Goal: Task Accomplishment & Management: Use online tool/utility

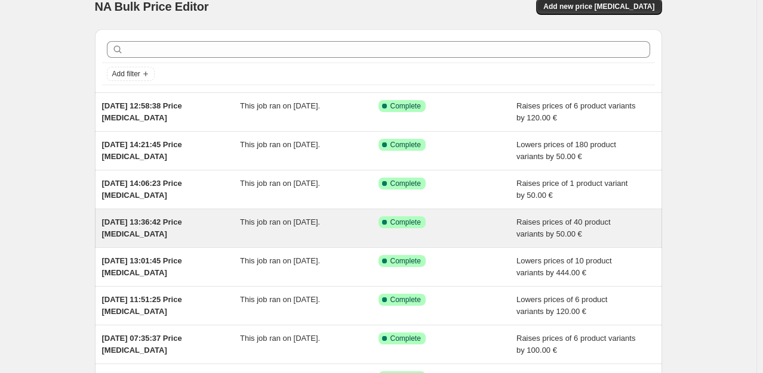
scroll to position [16, 0]
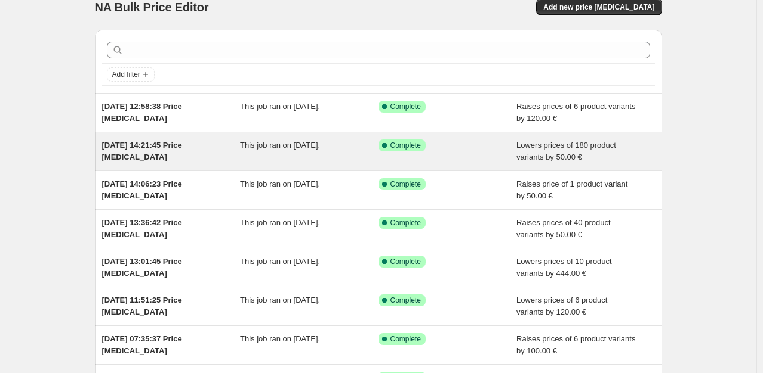
click at [381, 156] on div "Success Complete Complete" at bounding box center [447, 152] width 138 height 24
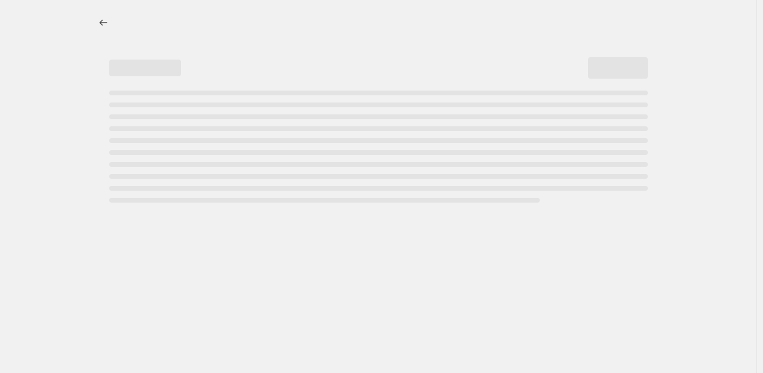
select select "by"
select select "no_change"
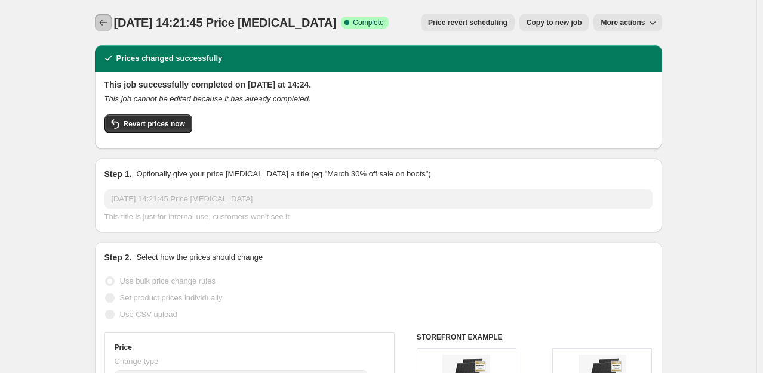
click at [103, 16] on button "Price change jobs" at bounding box center [103, 22] width 17 height 17
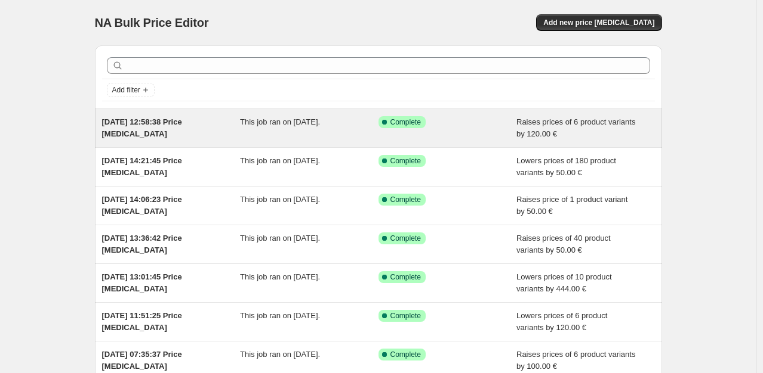
click at [310, 142] on div "[DATE] 12:58:38 Price [MEDICAL_DATA] This job ran on [DATE]. Success Complete C…" at bounding box center [378, 128] width 567 height 38
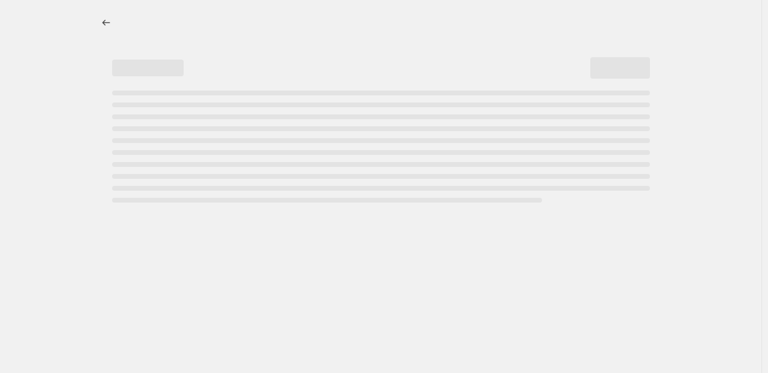
select select "by"
select select "no_change"
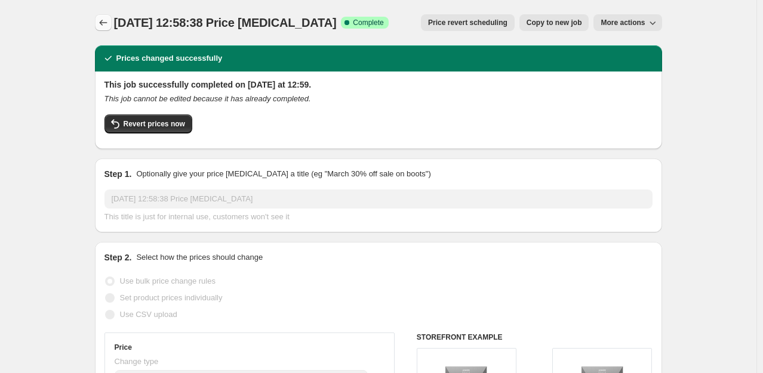
click at [106, 26] on icon "Price change jobs" at bounding box center [103, 23] width 12 height 12
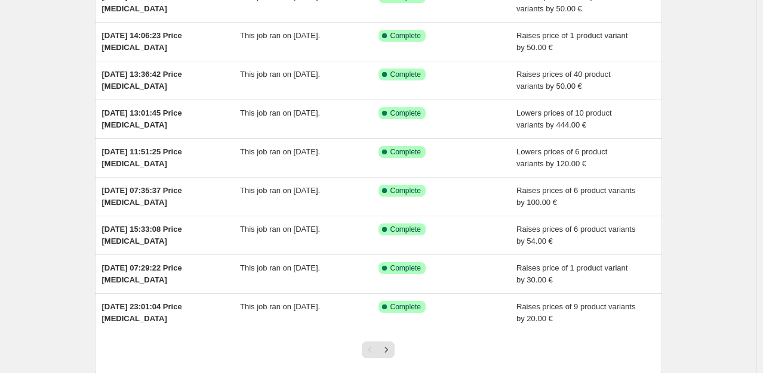
scroll to position [165, 0]
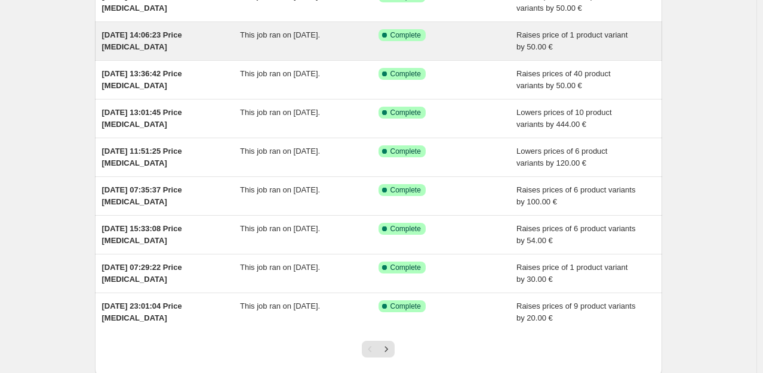
drag, startPoint x: 305, startPoint y: 36, endPoint x: 277, endPoint y: 37, distance: 28.7
click at [277, 37] on span "This job ran on [DATE]." at bounding box center [280, 34] width 80 height 9
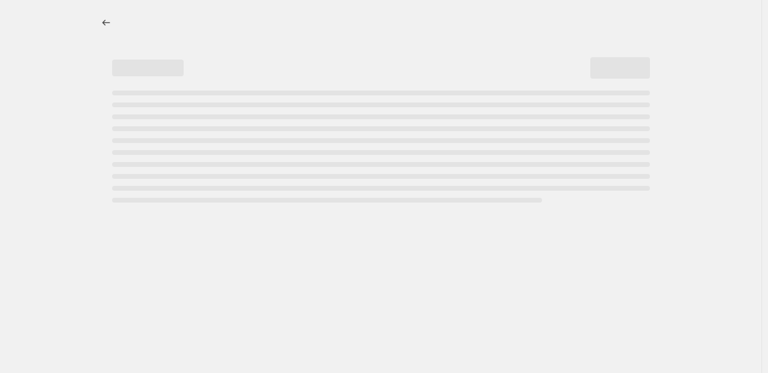
select select "by"
select select "no_change"
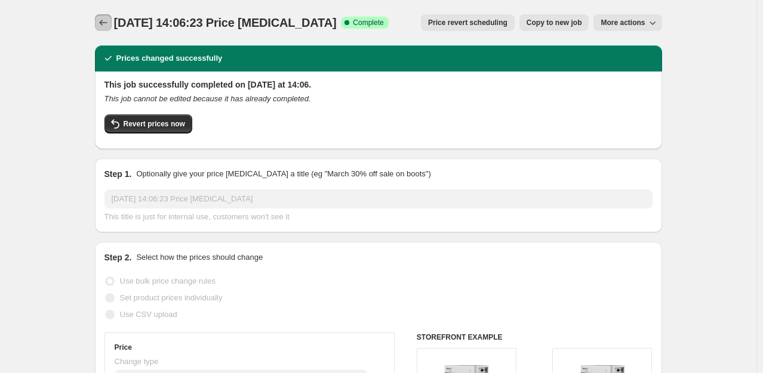
click at [103, 16] on button "Price change jobs" at bounding box center [103, 22] width 17 height 17
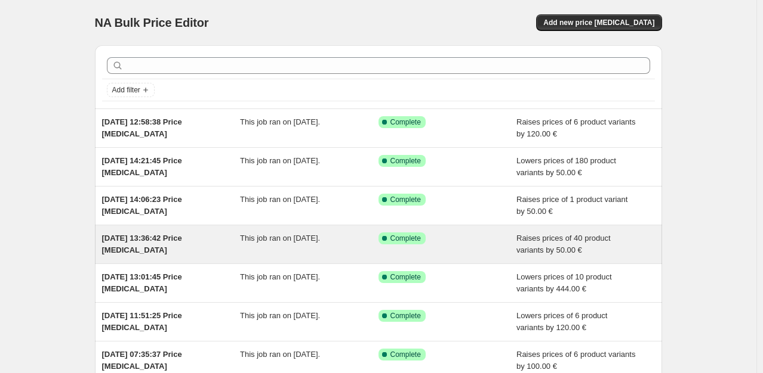
click at [258, 235] on span "This job ran on 18. August 2025." at bounding box center [280, 238] width 80 height 9
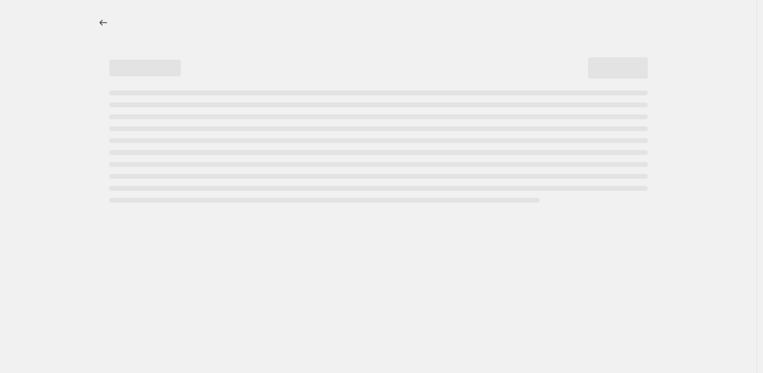
select select "by"
select select "no_change"
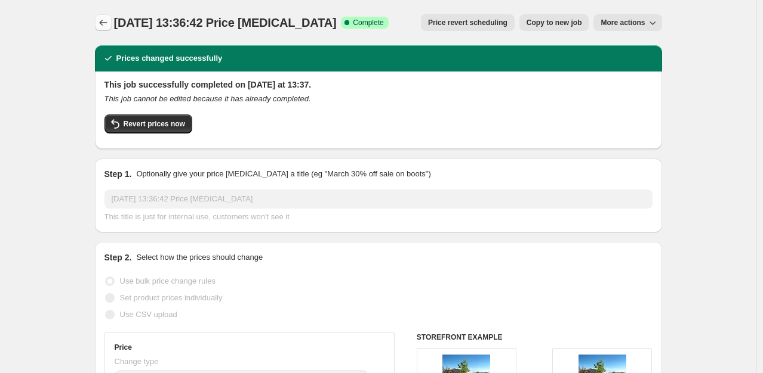
click at [109, 23] on icon "Price change jobs" at bounding box center [103, 23] width 12 height 12
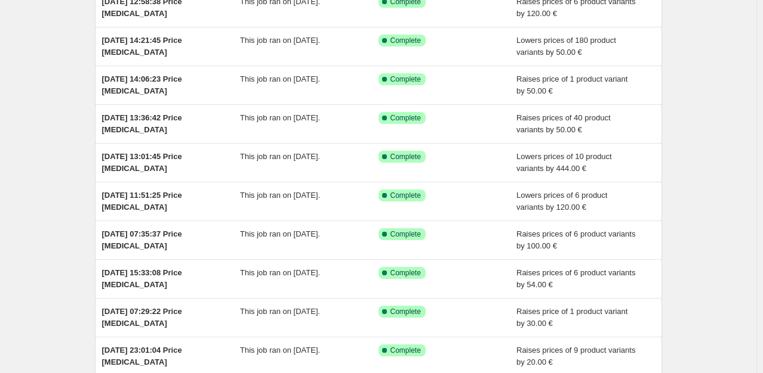
scroll to position [124, 0]
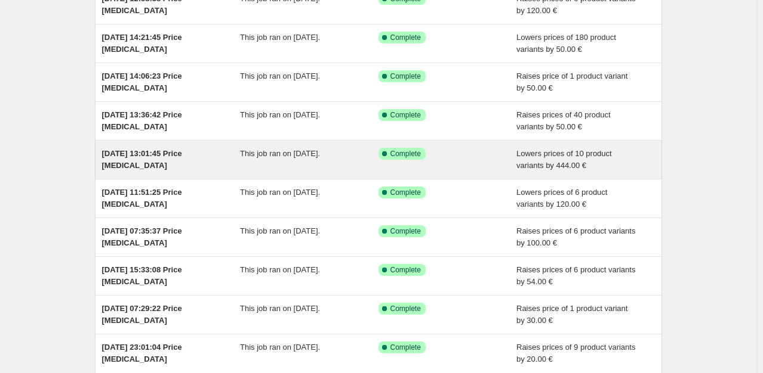
click at [186, 145] on div "18. Aug. 2025, 13:01:45 Price change job This job ran on 18. August 2025. Succe…" at bounding box center [378, 160] width 567 height 38
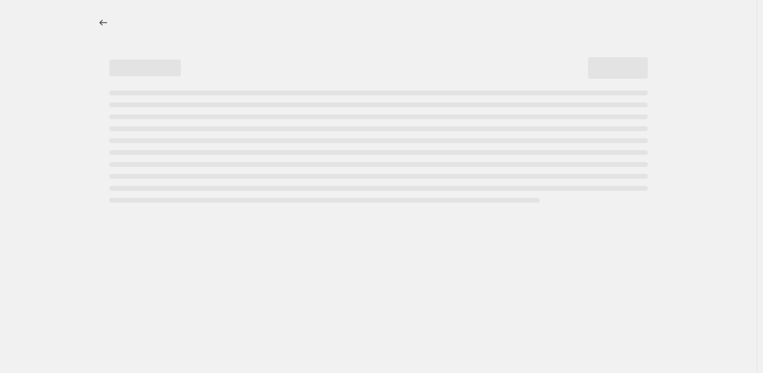
select select "by"
select select "no_change"
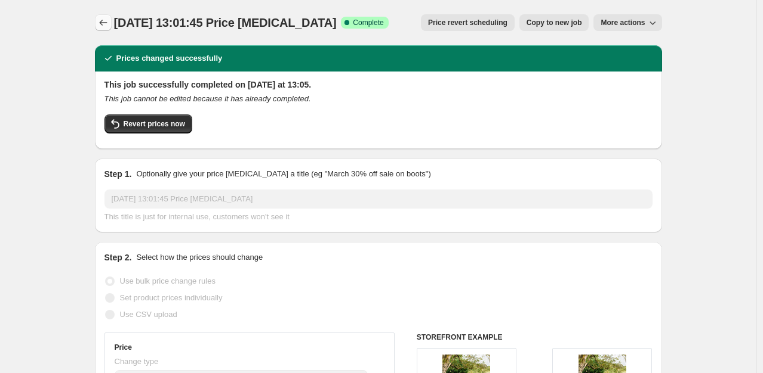
click at [107, 24] on icon "Price change jobs" at bounding box center [103, 23] width 12 height 12
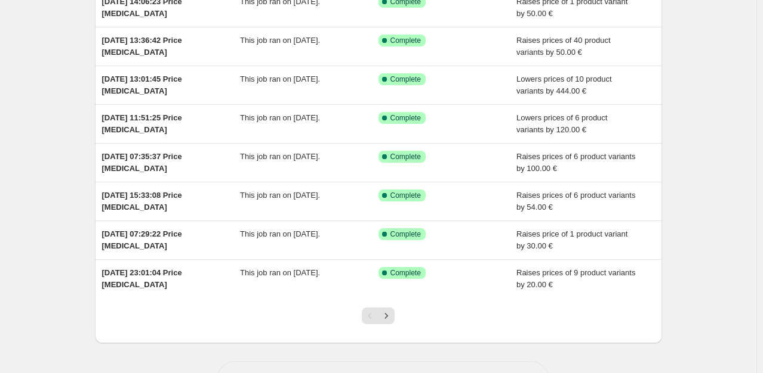
scroll to position [210, 0]
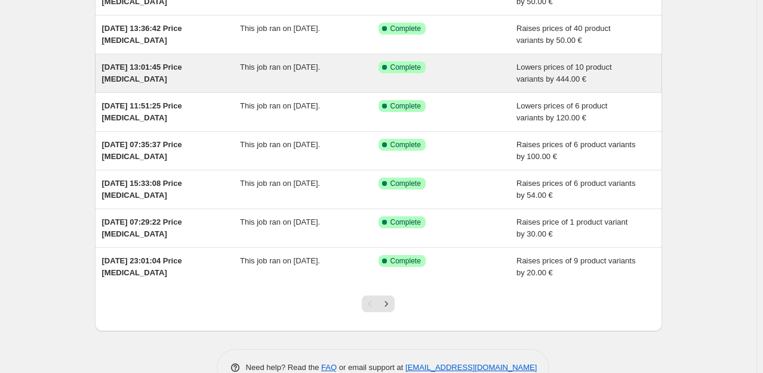
click at [152, 70] on span "18. Aug. 2025, 13:01:45 Price change job" at bounding box center [142, 73] width 80 height 21
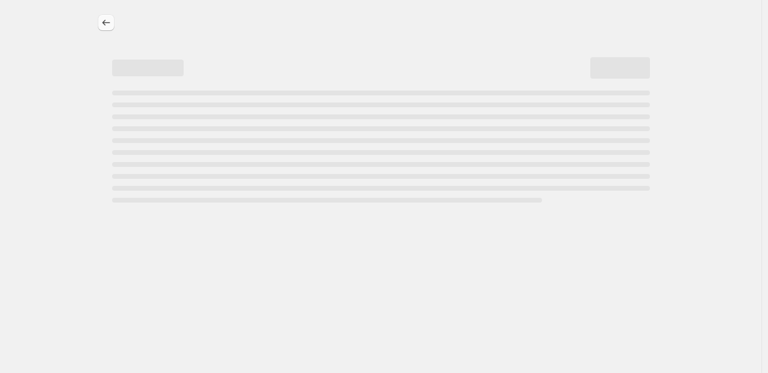
select select "by"
select select "no_change"
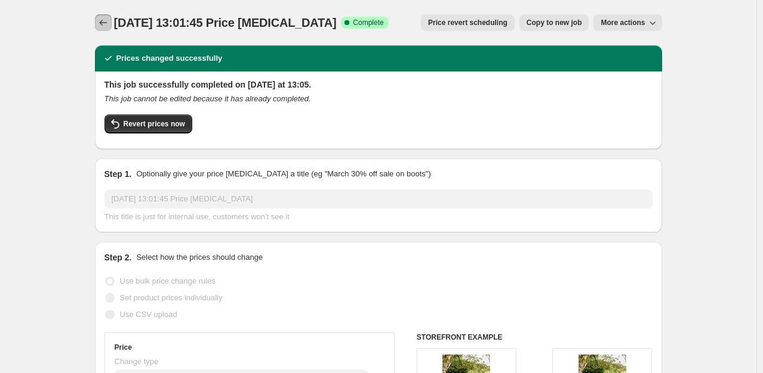
click at [106, 21] on icon "Price change jobs" at bounding box center [103, 23] width 12 height 12
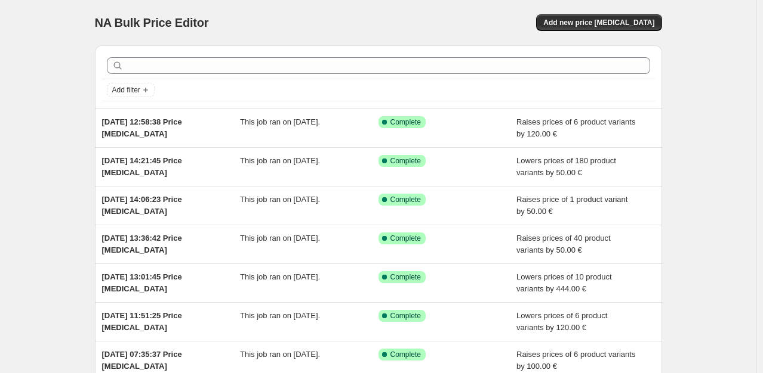
scroll to position [239, 0]
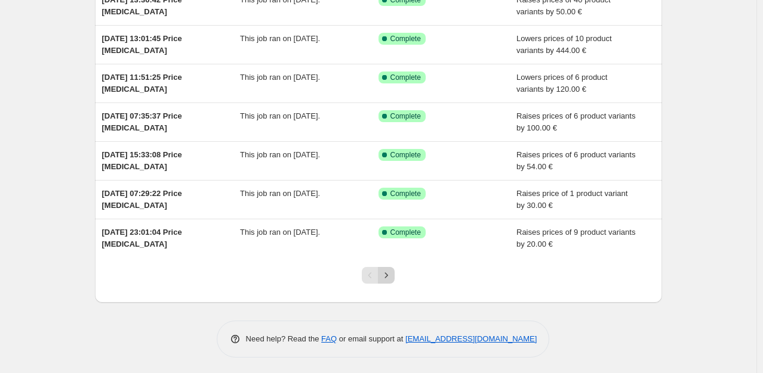
click at [391, 277] on icon "Next" at bounding box center [386, 276] width 12 height 12
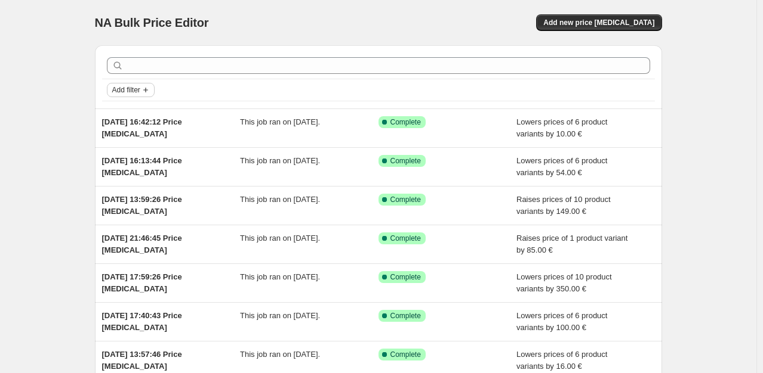
click at [146, 86] on icon "Add filter" at bounding box center [146, 90] width 10 height 10
click at [137, 110] on span "Job status" at bounding box center [134, 113] width 35 height 9
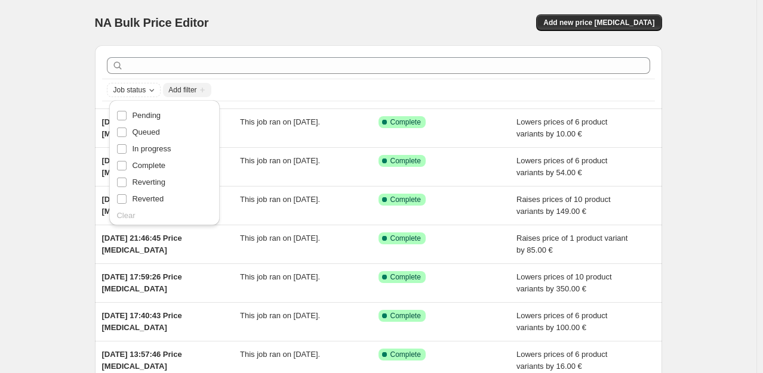
click at [71, 152] on div "NA Bulk Price Editor. This page is ready NA Bulk Price Editor Add new price cha…" at bounding box center [378, 307] width 756 height 615
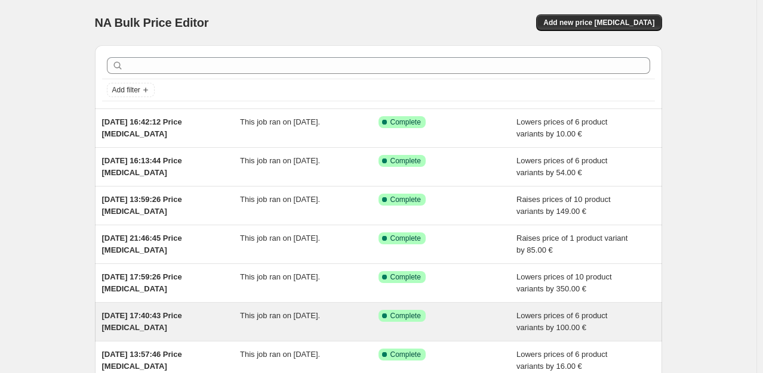
scroll to position [239, 0]
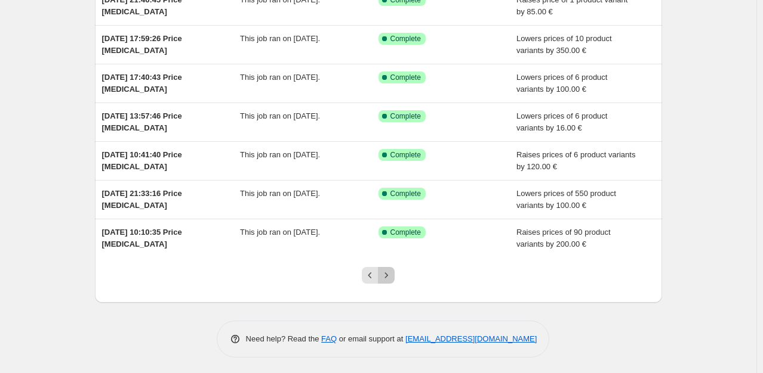
click at [389, 278] on icon "Next" at bounding box center [386, 276] width 12 height 12
click at [373, 273] on icon "Previous" at bounding box center [370, 276] width 12 height 12
click at [389, 271] on icon "Next" at bounding box center [386, 276] width 12 height 12
click at [391, 276] on icon "Next" at bounding box center [386, 276] width 12 height 12
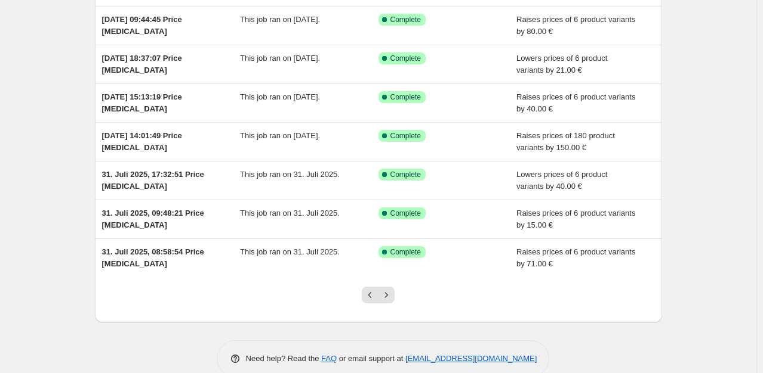
scroll to position [226, 0]
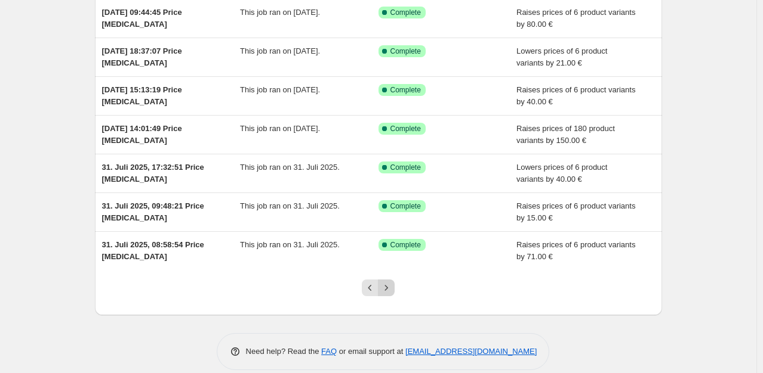
click at [388, 288] on icon "Next" at bounding box center [386, 288] width 12 height 12
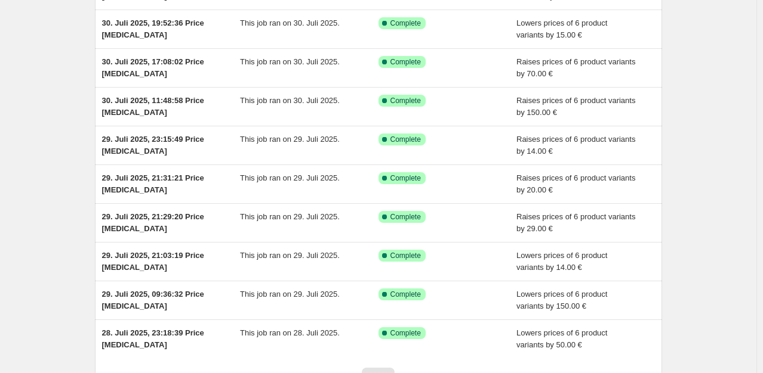
scroll to position [137, 0]
